Goal: Ask a question: Seek information or help from site administrators or community

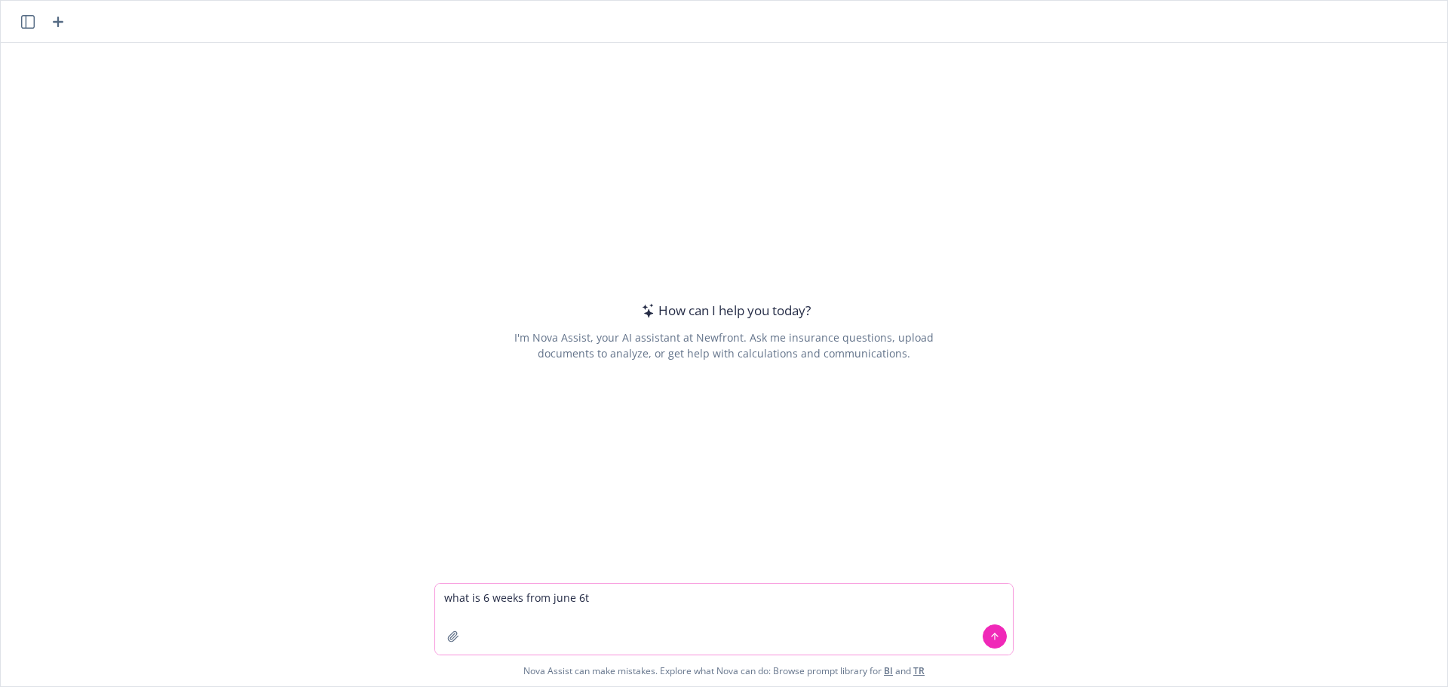
type textarea "what is 6 weeks from [DATE]"
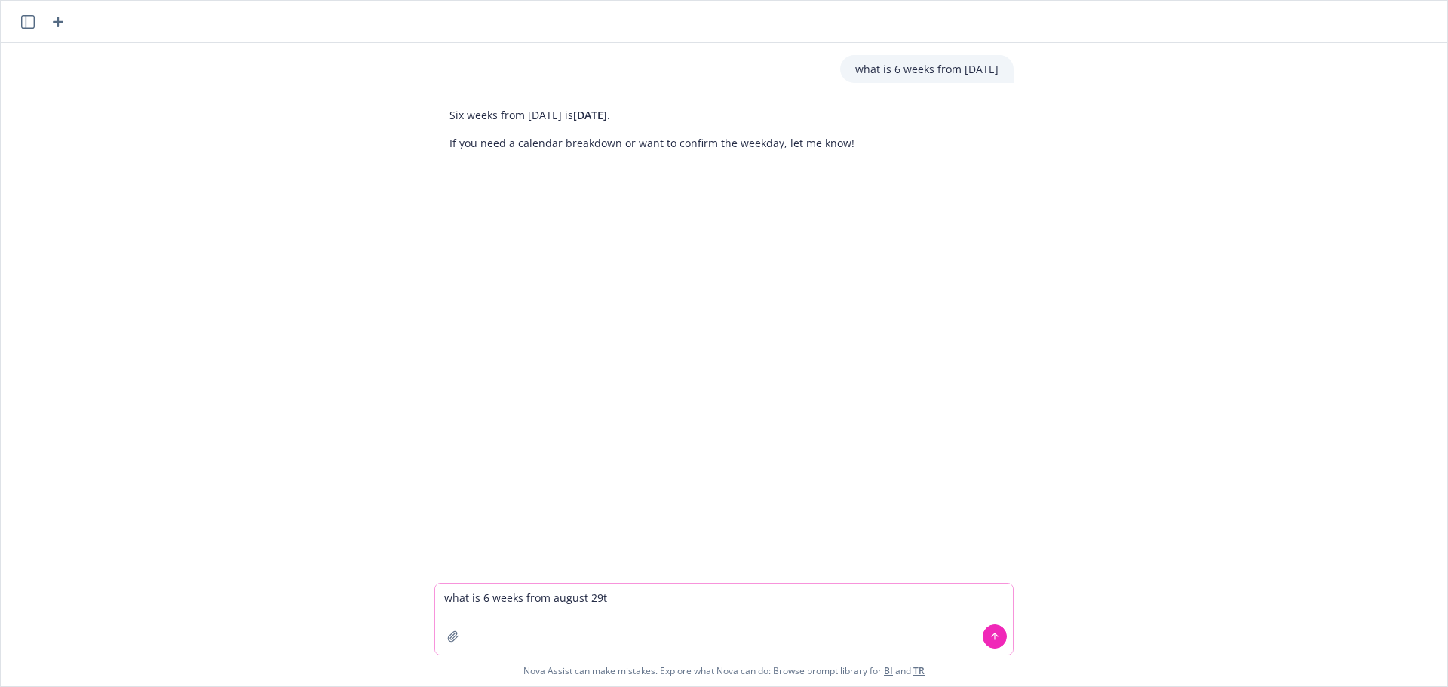
type textarea "what is 6 weeks from [DATE]"
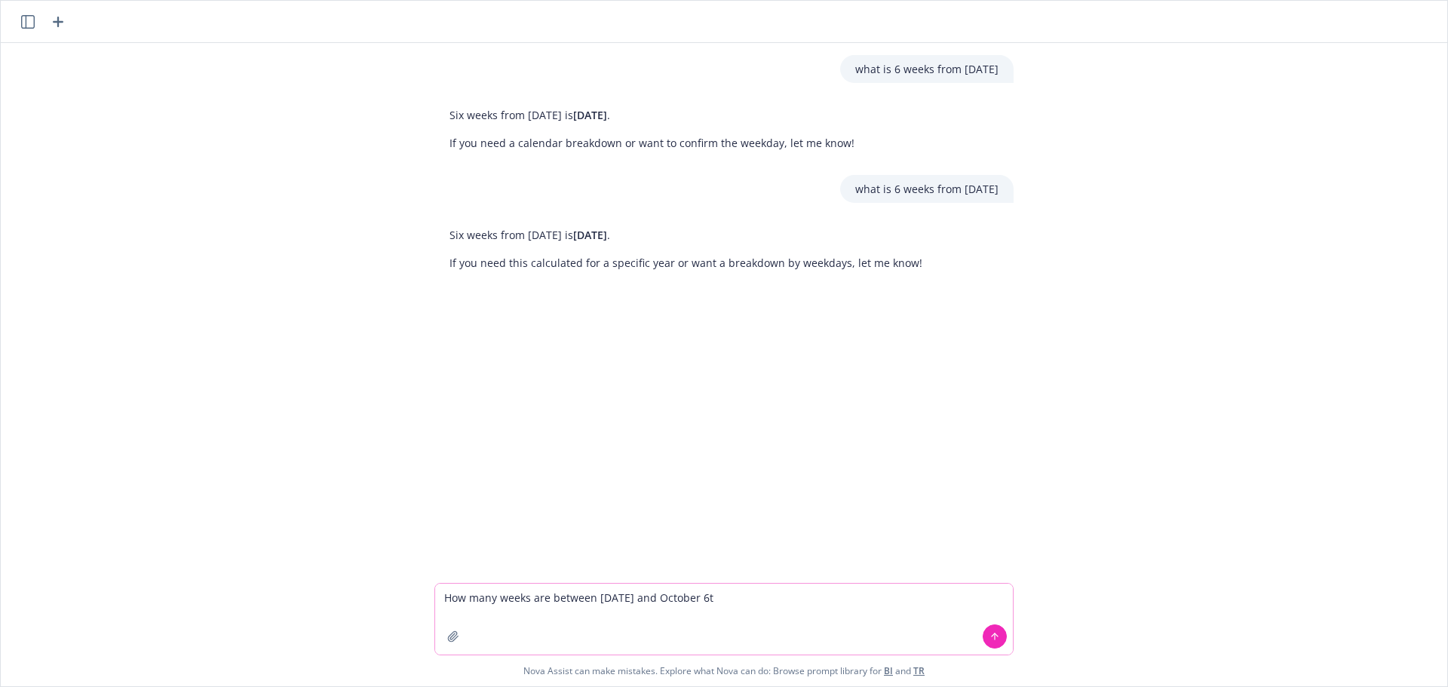
type textarea "How many weeks are between [DATE] and [DATE]"
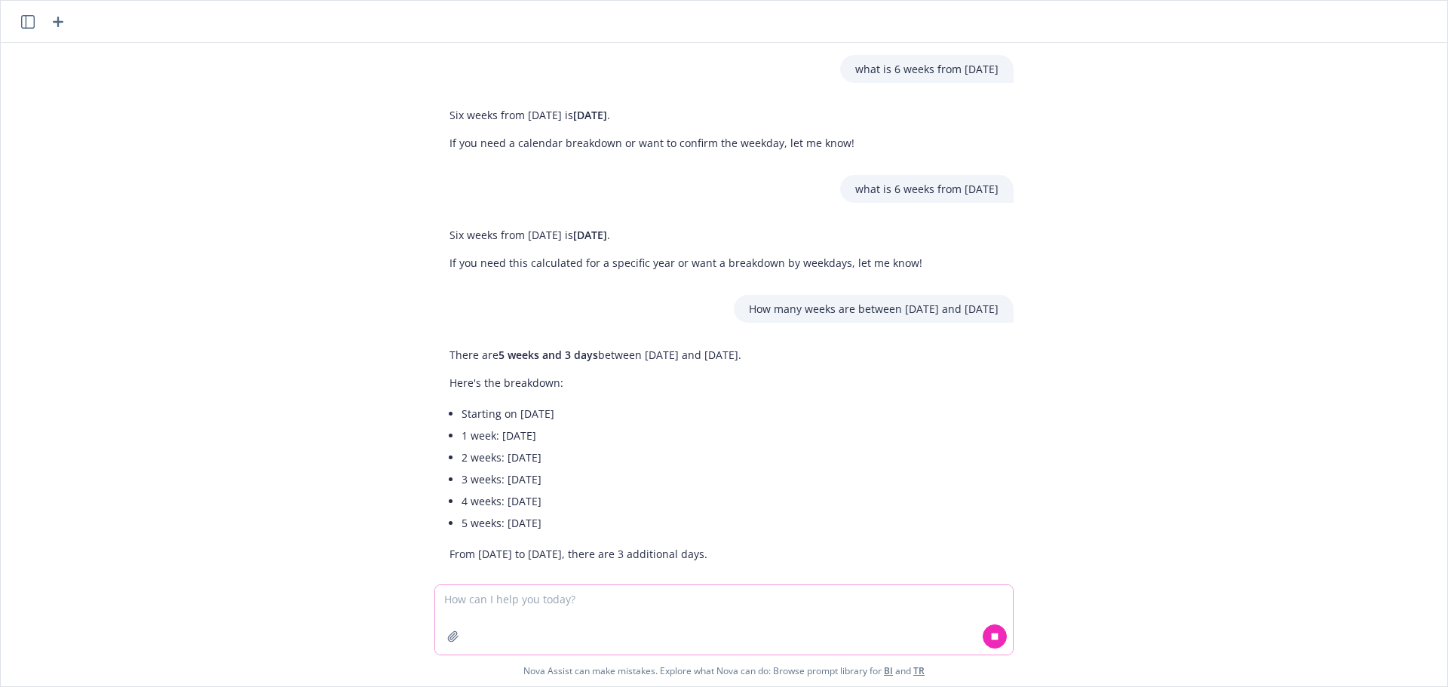
scroll to position [20, 0]
